Goal: Check status: Check status

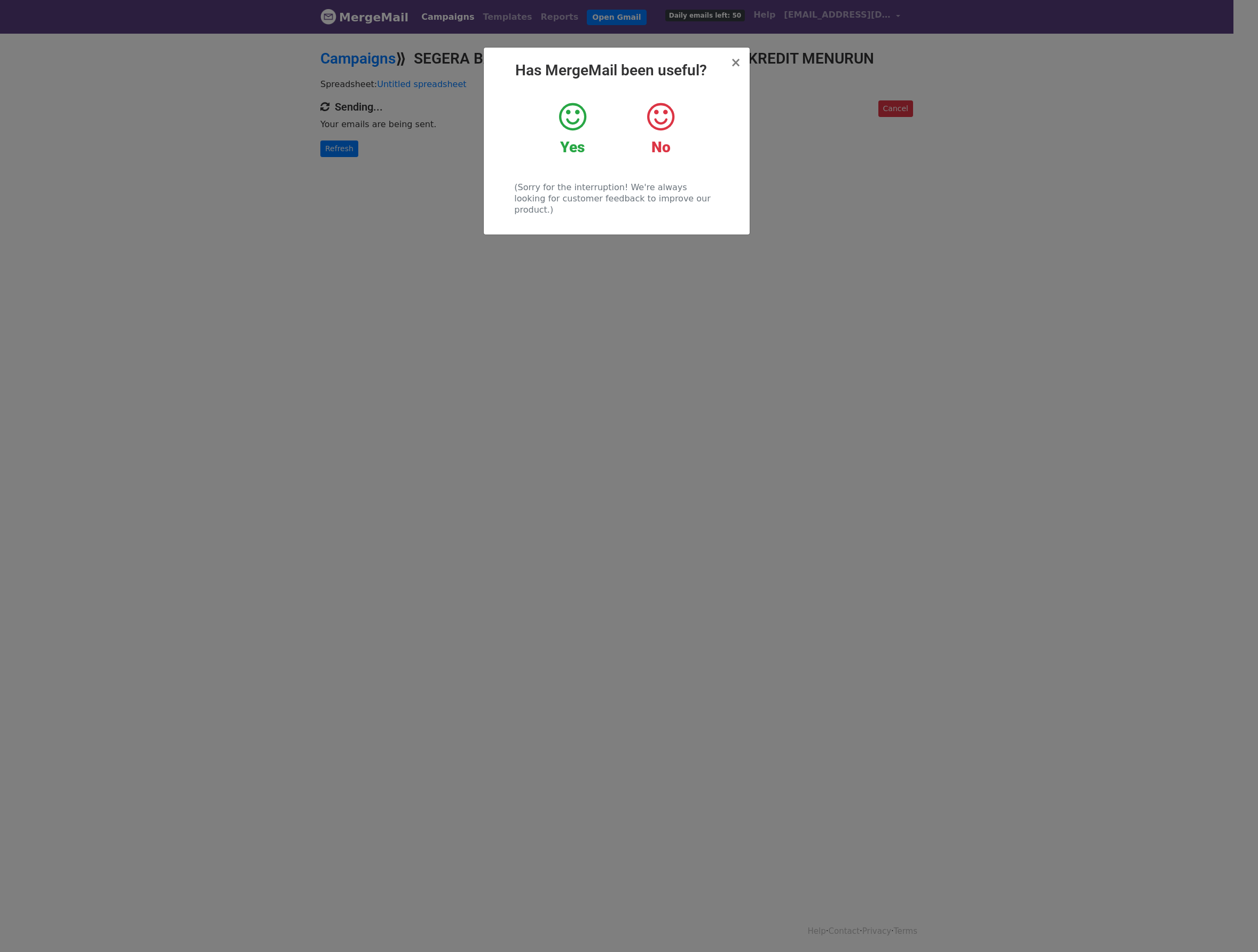
click at [725, 53] on div "× Has MergeMail been useful? Yes No (Sorry for the interruption! We're always l…" at bounding box center [617, 140] width 266 height 187
click at [734, 63] on span "×" at bounding box center [735, 62] width 11 height 15
click at [734, 63] on h2 "Campaigns ⟫ SEGERA BAYAR TAGIHAN ANDA SEBELUM SKOR KREDIT MENURUN" at bounding box center [617, 59] width 593 height 18
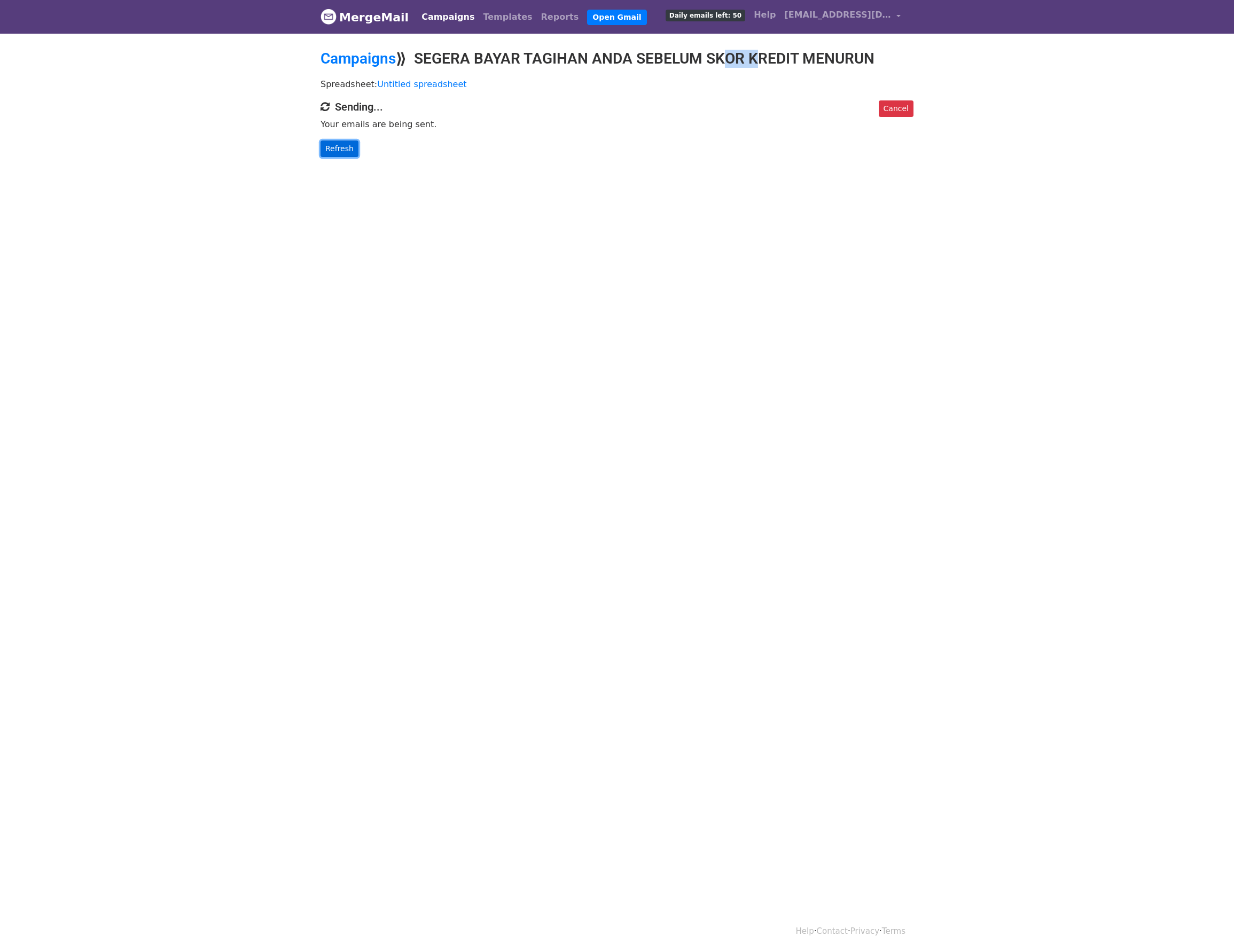
click at [343, 148] on link "Refresh" at bounding box center [340, 148] width 38 height 16
click at [343, 146] on link "Refresh" at bounding box center [340, 148] width 38 height 16
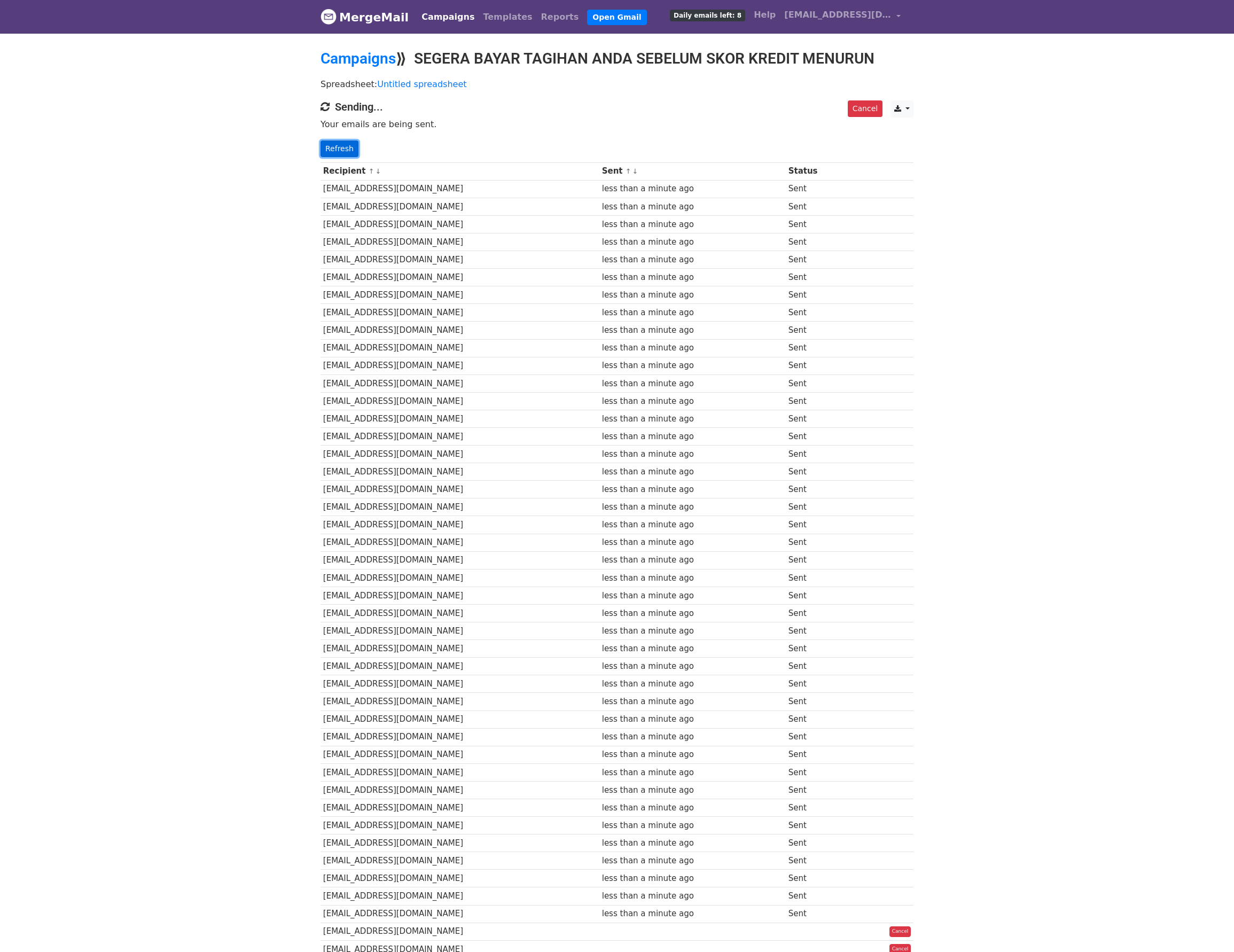
click at [328, 145] on link "Refresh" at bounding box center [340, 148] width 38 height 16
